Goal: Task Accomplishment & Management: Manage account settings

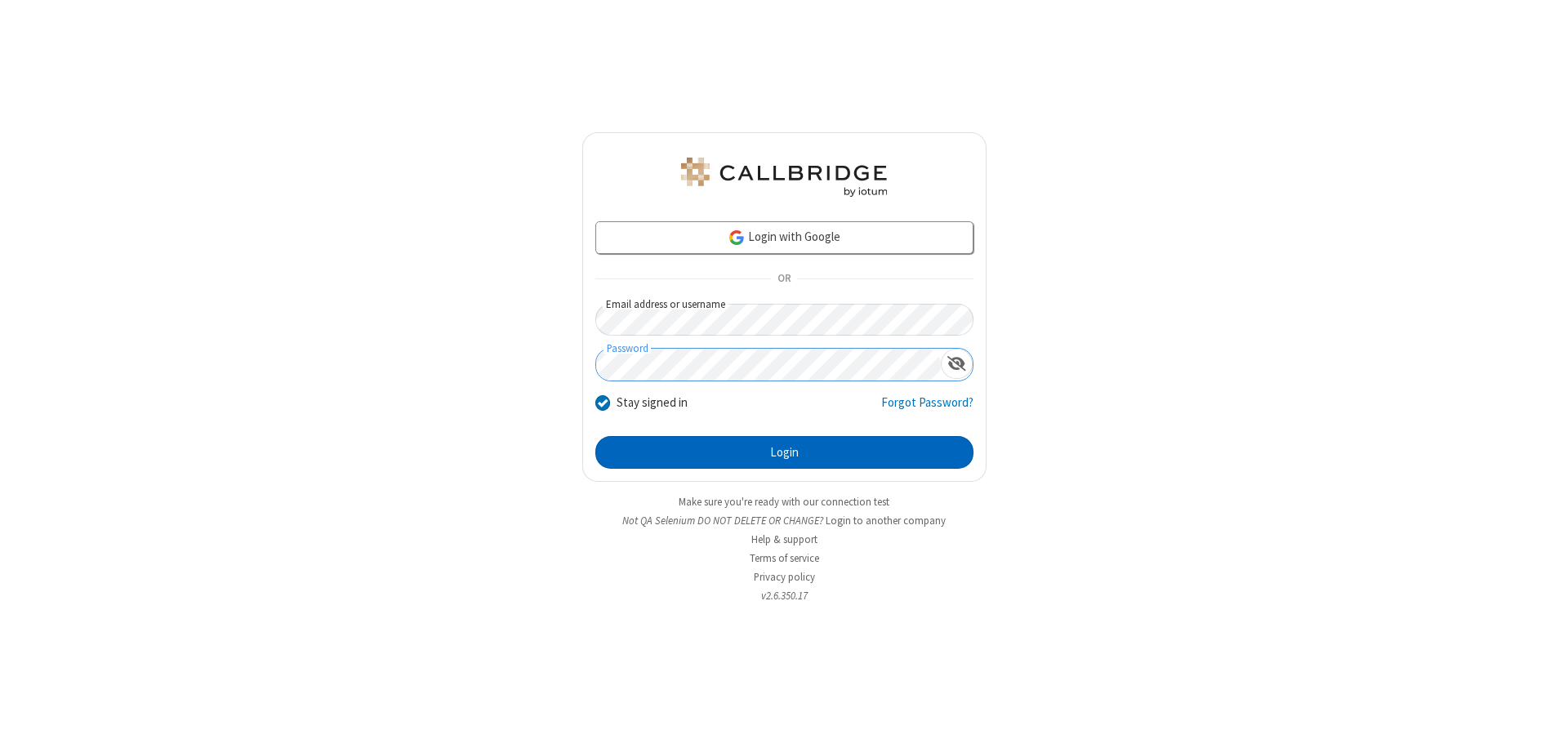
click at [784, 453] on button "Login" at bounding box center [784, 452] width 378 height 32
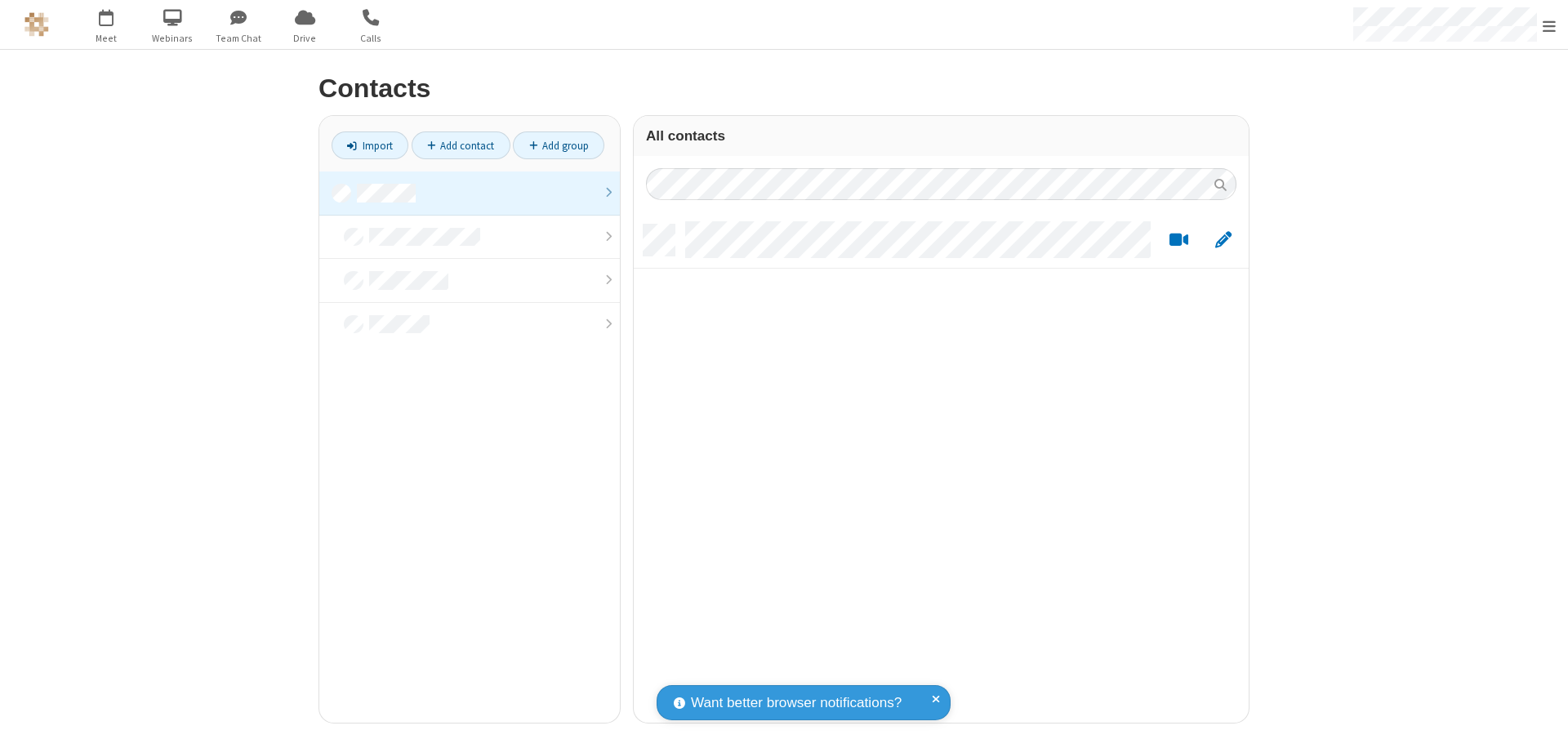
scroll to position [498, 603]
click at [469, 192] on link at bounding box center [469, 193] width 300 height 44
click at [460, 145] on link "Add contact" at bounding box center [460, 145] width 99 height 27
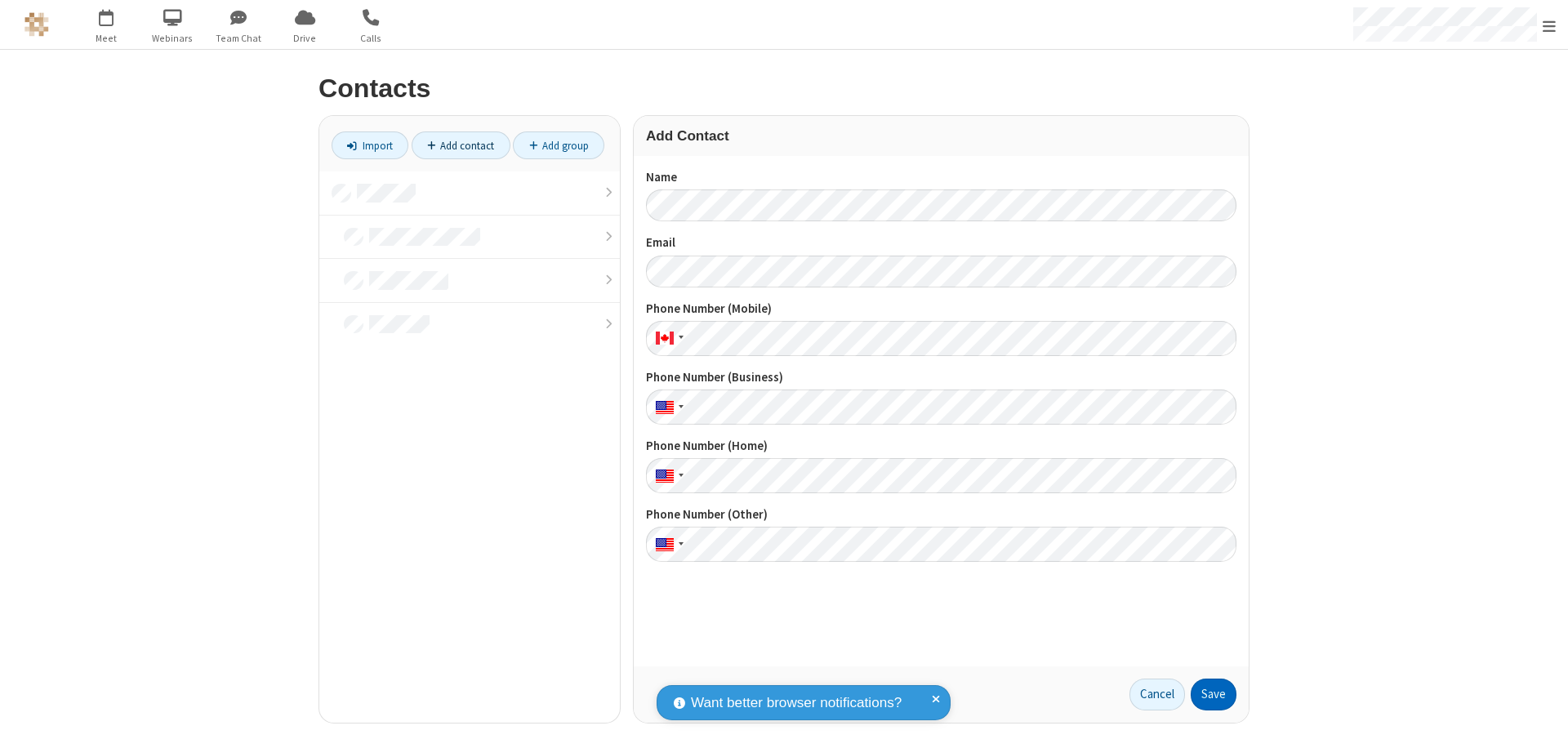
click at [1214, 694] on button "Save" at bounding box center [1214, 694] width 46 height 32
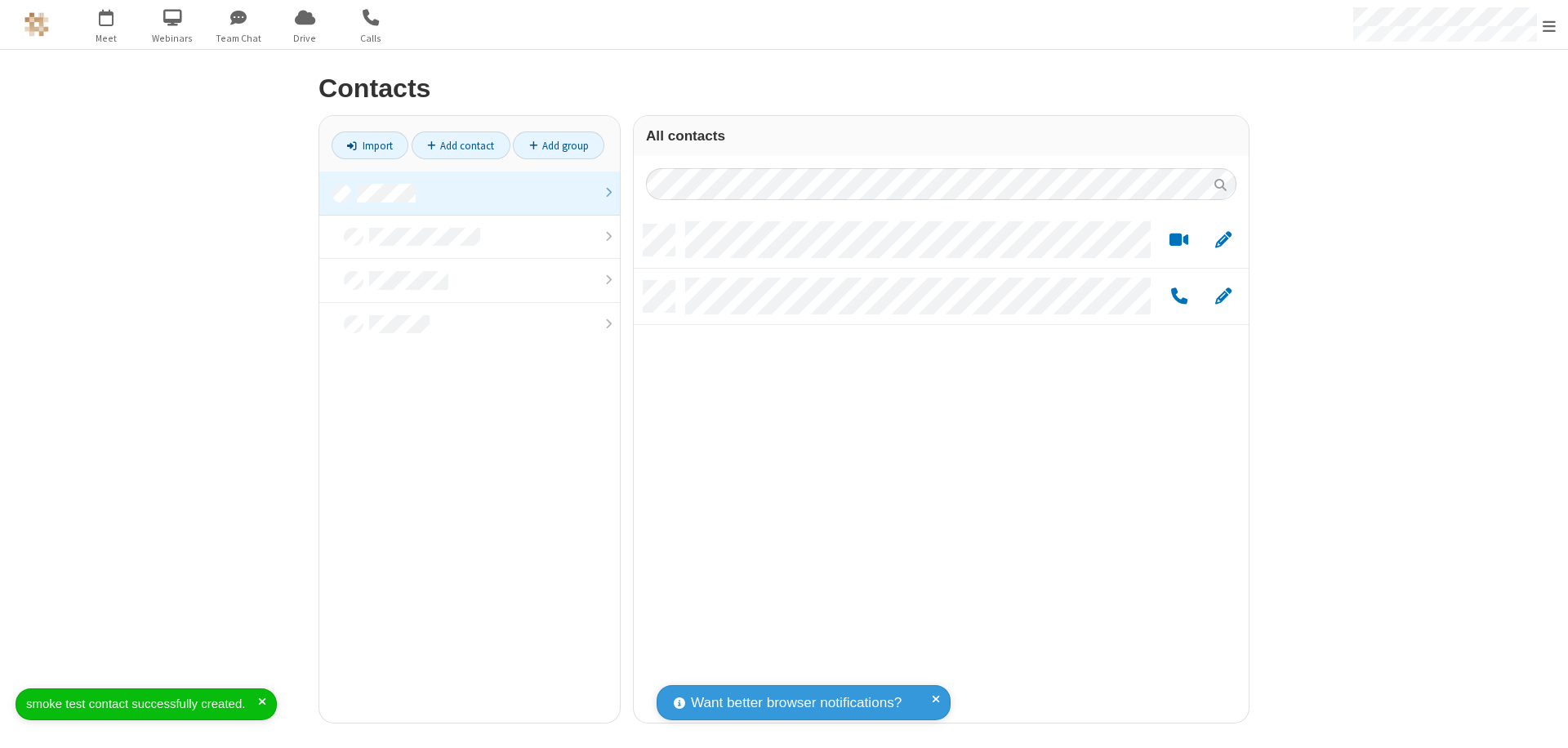
scroll to position [498, 603]
click at [460, 145] on link "Add contact" at bounding box center [460, 145] width 99 height 27
